Goal: Information Seeking & Learning: Learn about a topic

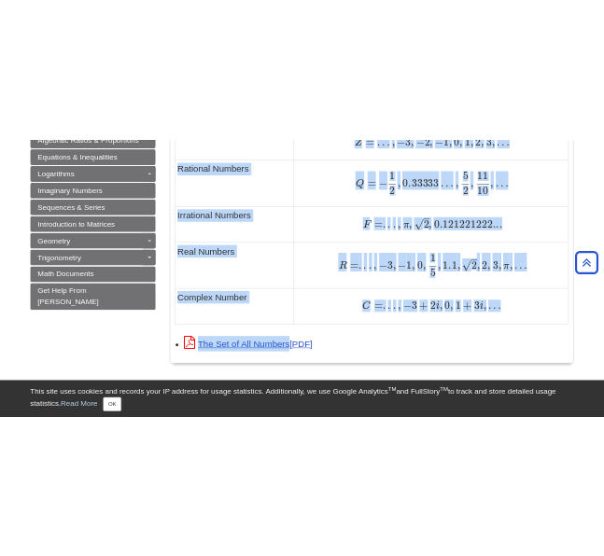
scroll to position [1355, 0]
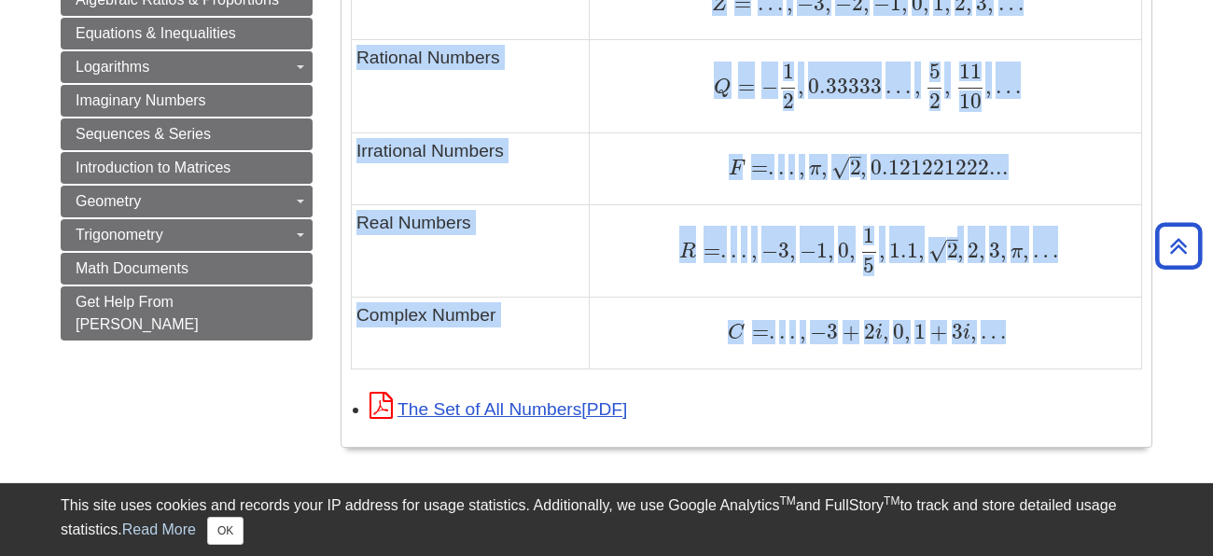
drag, startPoint x: 355, startPoint y: 188, endPoint x: 1029, endPoint y: 348, distance: 692.2
click at [1029, 348] on tbody "Type of Number Example Natural Numbers N = 1 , 2 , 3 , 4 , . . . N = 1 , 2 , 3 …" at bounding box center [747, 6] width 790 height 723
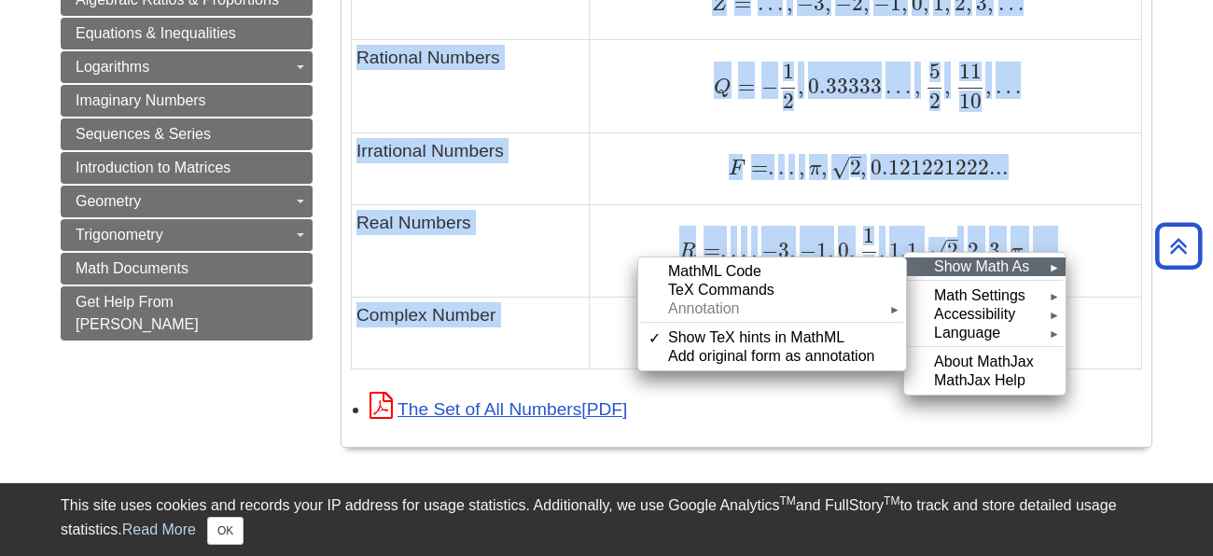
copy tbody "Type of Number Example Natural Numbers N = 1 , 2 , 3 , 4 , . . . N = 1 , 2 , 3 …"
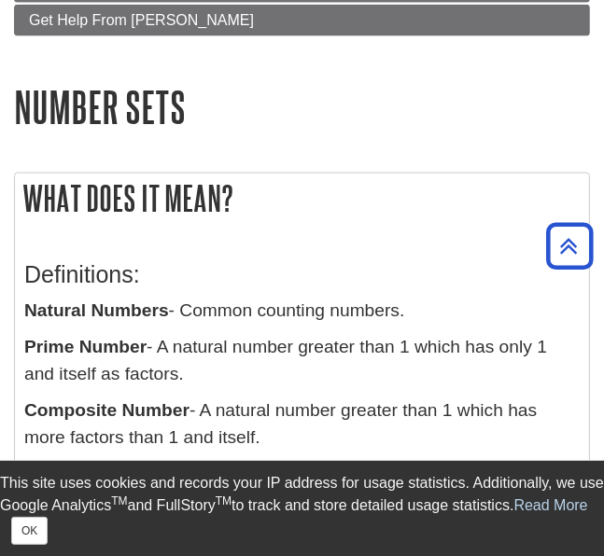
scroll to position [1552, 0]
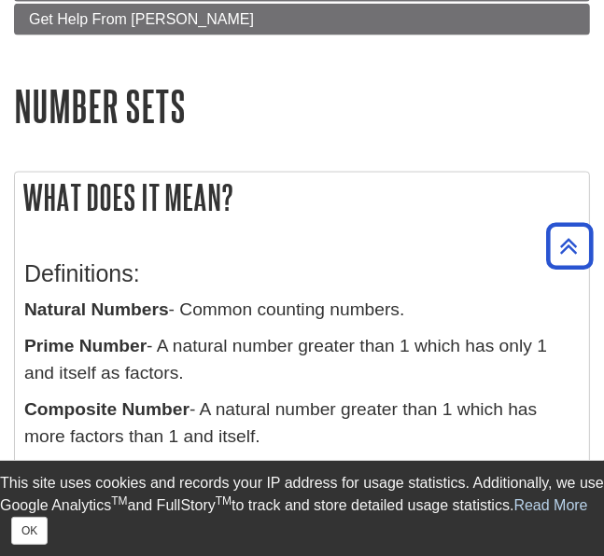
drag, startPoint x: 426, startPoint y: 311, endPoint x: 186, endPoint y: 306, distance: 240.7
click at [186, 306] on p "Natural Numbers - Common counting numbers." at bounding box center [301, 310] width 555 height 27
copy p "Common counting numbers."
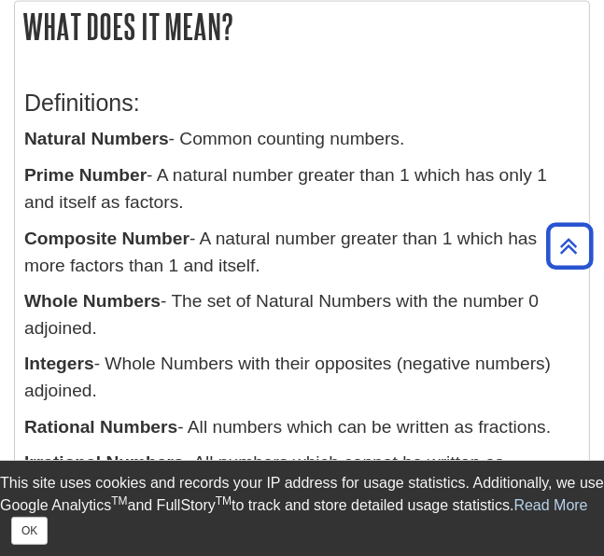
scroll to position [1724, 0]
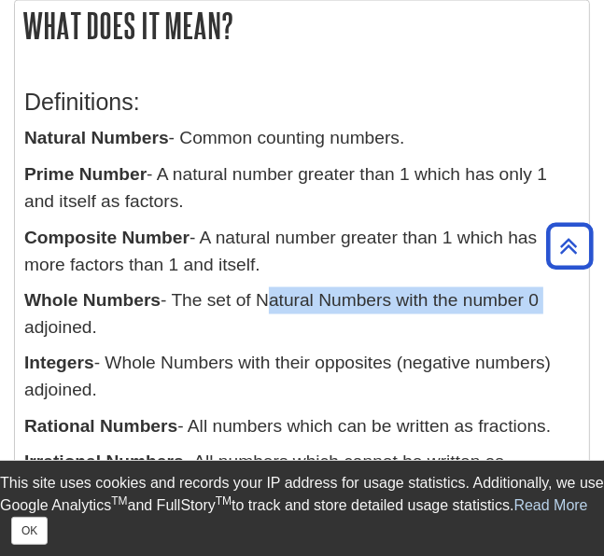
drag, startPoint x: 265, startPoint y: 296, endPoint x: 539, endPoint y: 304, distance: 274.4
click at [539, 304] on p "Whole Numbers - The set of Natural Numbers with the number 0 adjoined." at bounding box center [301, 314] width 555 height 54
copy p "Natural Numbers with the number 0"
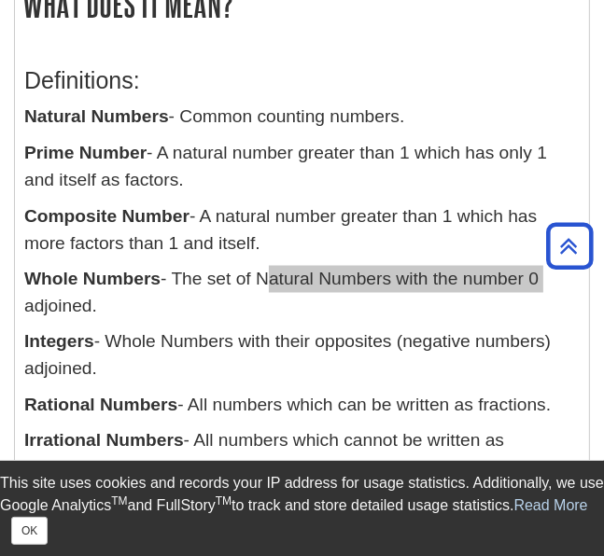
scroll to position [1746, 0]
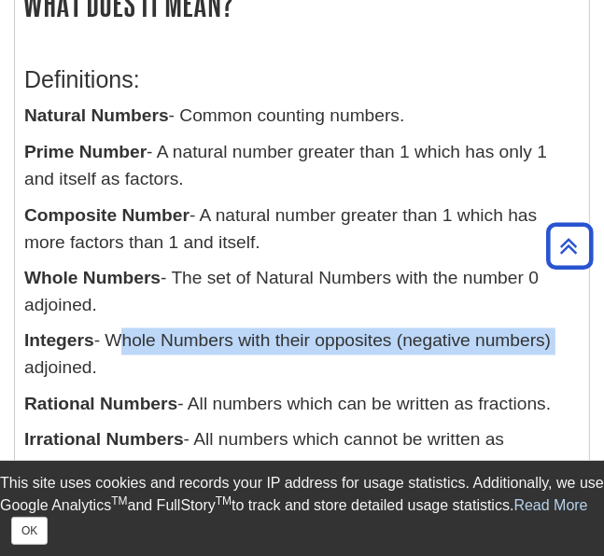
drag, startPoint x: 114, startPoint y: 339, endPoint x: 559, endPoint y: 342, distance: 445.0
click at [559, 342] on p "Integers - Whole Numbers with their opposites (negative numbers) adjoined." at bounding box center [301, 355] width 555 height 54
copy p "Whole Numbers with their opposites (negative numbers)"
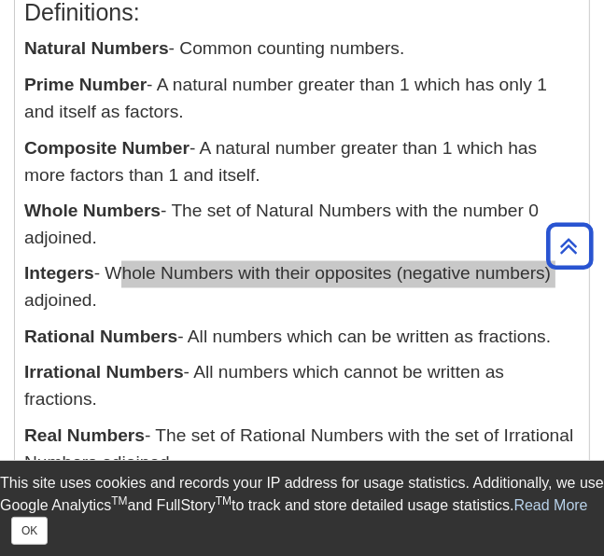
scroll to position [1817, 0]
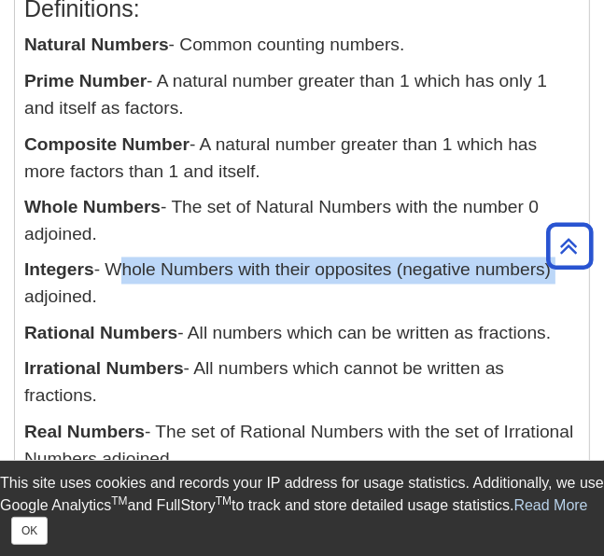
drag, startPoint x: 554, startPoint y: 330, endPoint x: 197, endPoint y: 333, distance: 357.3
click at [197, 333] on p "Rational Numbers - All numbers which can be written as fractions." at bounding box center [301, 334] width 555 height 27
copy p "All numbers which can be written as fractions."
click at [175, 313] on div "Definitions: Natural Numbers - Common counting numbers. Prime Number - A natura…" at bounding box center [301, 261] width 555 height 569
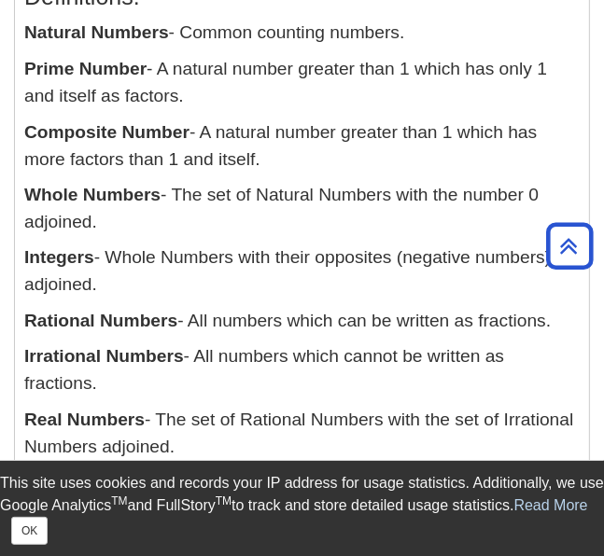
scroll to position [1839, 0]
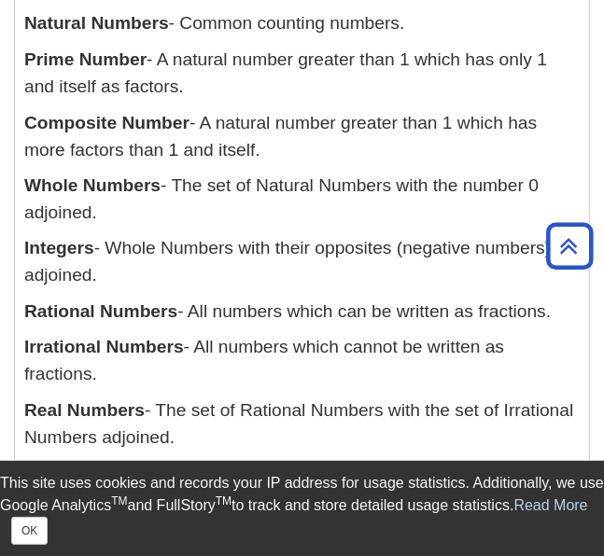
drag, startPoint x: 105, startPoint y: 365, endPoint x: 203, endPoint y: 353, distance: 98.7
click at [203, 353] on p "Irrational Numbers - All numbers which cannot be written as fractions." at bounding box center [301, 362] width 555 height 54
copy p "All numbers which cannot be written as fractions."
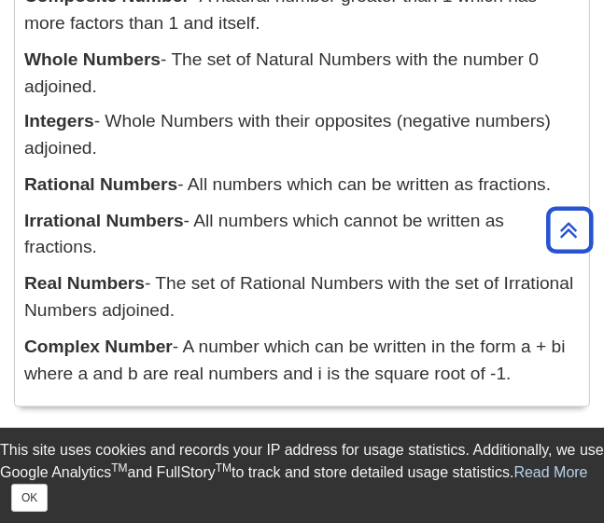
scroll to position [1967, 0]
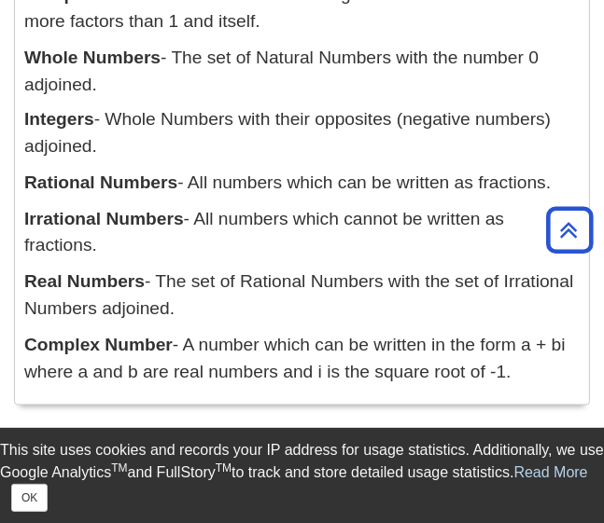
click at [188, 309] on p "Real Numbers - The set of Rational Numbers with the set of Irrational Numbers a…" at bounding box center [301, 297] width 555 height 54
